Goal: Task Accomplishment & Management: Use online tool/utility

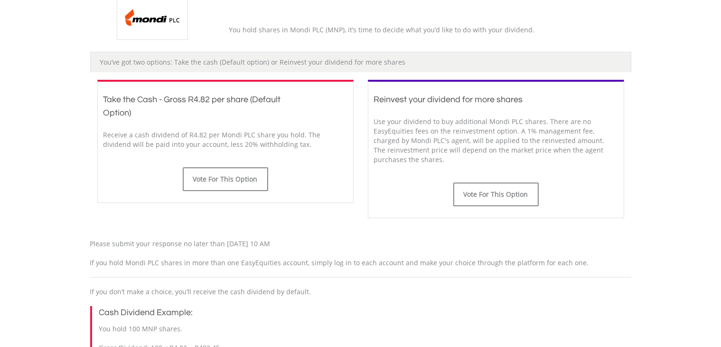
scroll to position [237, 0]
click at [244, 181] on button "Vote For This Option" at bounding box center [225, 181] width 85 height 24
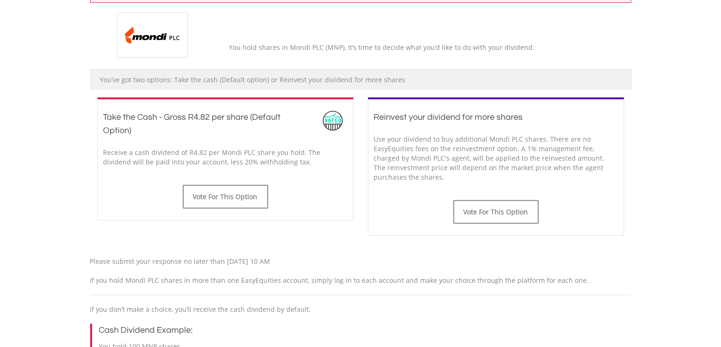
scroll to position [332, 0]
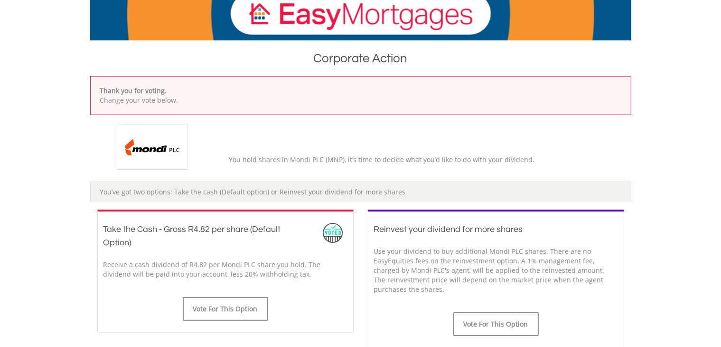
scroll to position [285, 0]
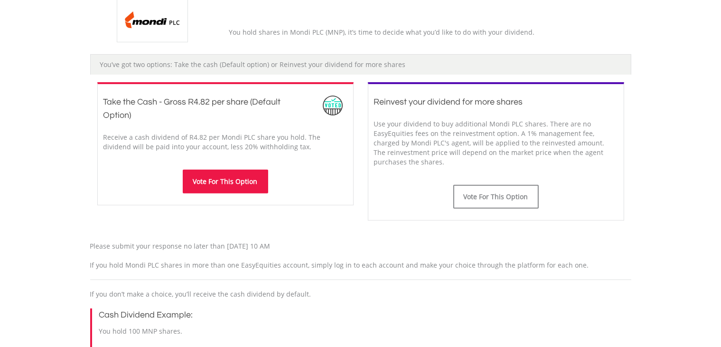
click at [226, 180] on button "Vote For This Option" at bounding box center [225, 181] width 85 height 24
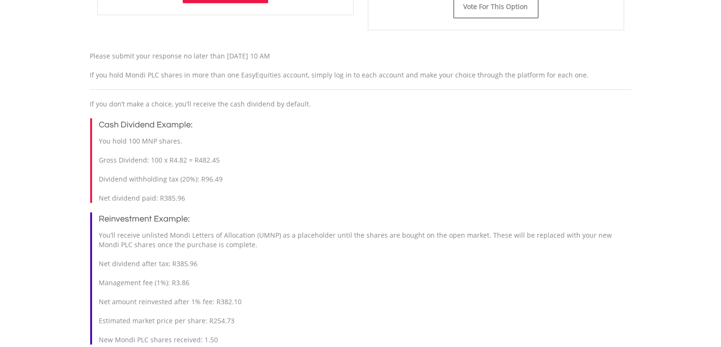
scroll to position [241, 0]
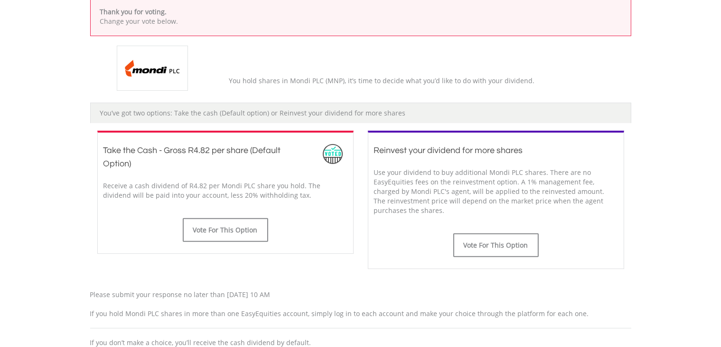
scroll to position [47, 0]
